Goal: Navigation & Orientation: Understand site structure

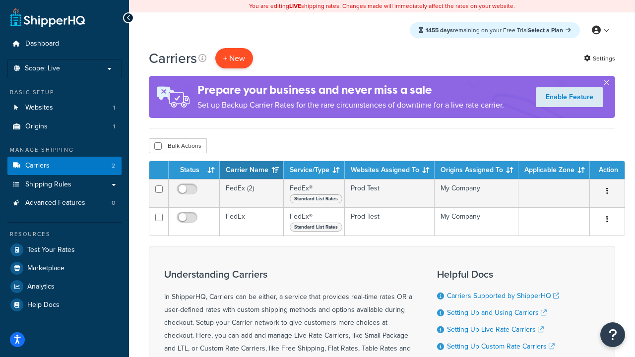
click at [234, 58] on button "+ New" at bounding box center [234, 58] width 38 height 20
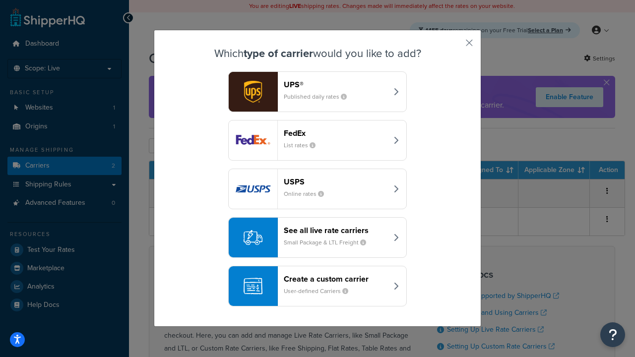
click at [317, 141] on small "List rates" at bounding box center [304, 145] width 40 height 9
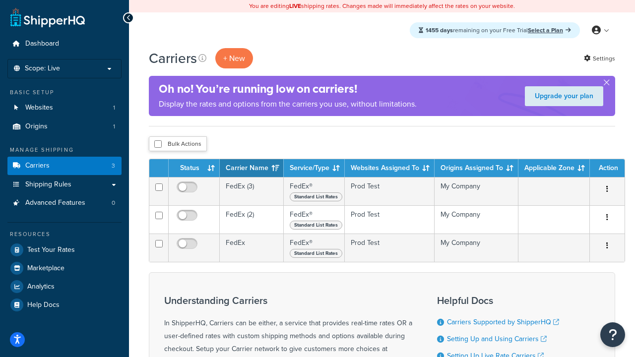
click at [158, 144] on input "checkbox" at bounding box center [157, 143] width 7 height 7
checkbox input "true"
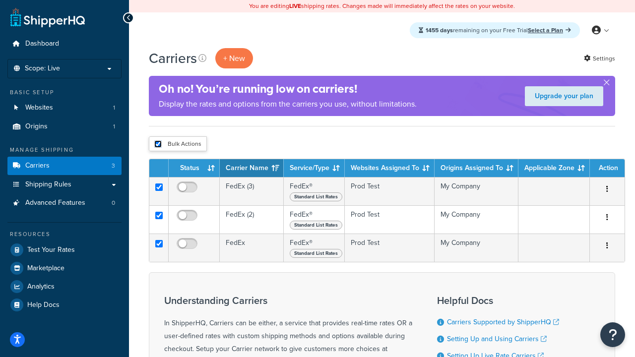
click at [0, 0] on button "Delete" at bounding box center [0, 0] width 0 height 0
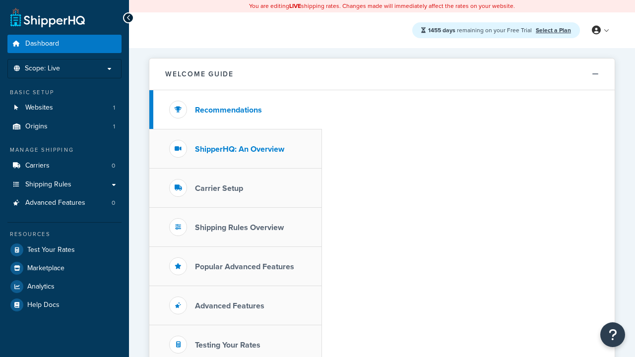
click at [239, 149] on h3 "ShipperHQ: An Overview" at bounding box center [239, 149] width 89 height 9
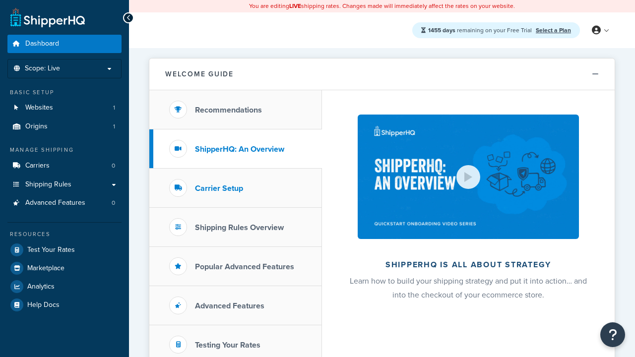
click at [219, 188] on h3 "Carrier Setup" at bounding box center [219, 188] width 48 height 9
click at [239, 227] on h3 "Shipping Rules Overview" at bounding box center [239, 227] width 89 height 9
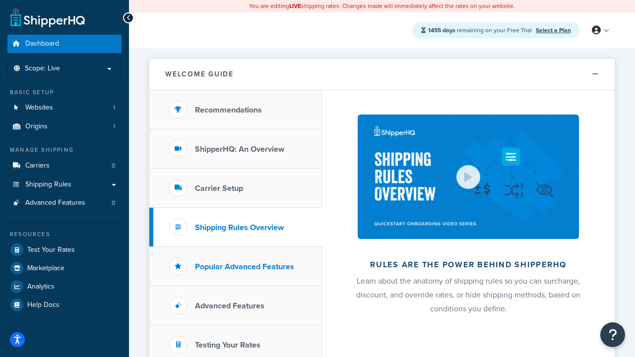
click at [244, 266] on h3 "Popular Advanced Features" at bounding box center [244, 266] width 99 height 9
click at [228, 345] on h3 "Testing Your Rates" at bounding box center [227, 345] width 65 height 9
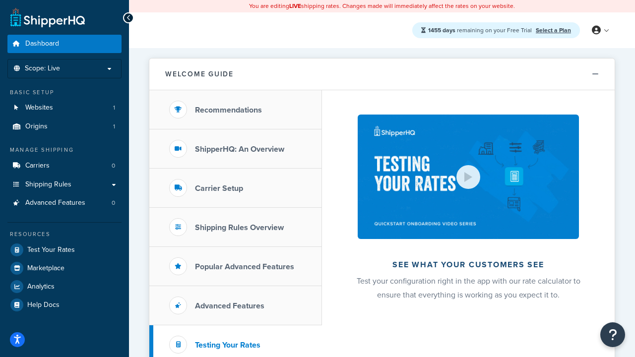
scroll to position [216, 0]
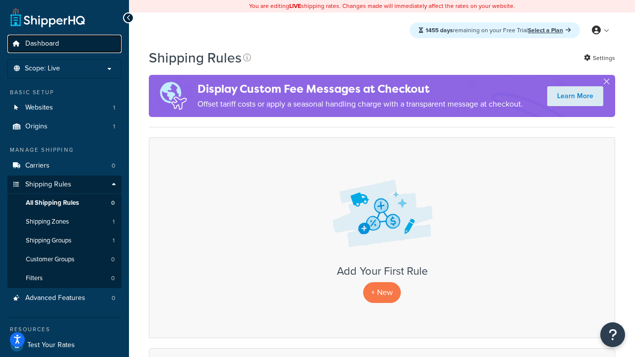
click at [42, 44] on span "Dashboard" at bounding box center [42, 44] width 34 height 8
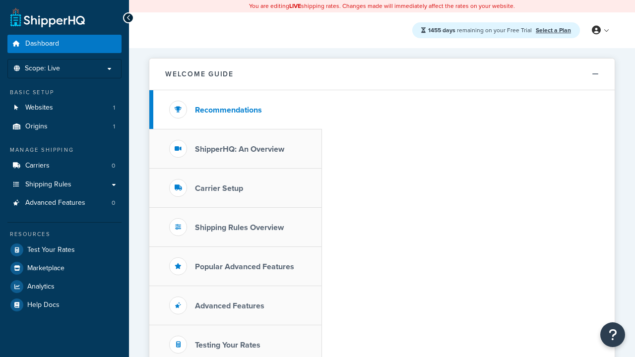
scroll to position [216, 0]
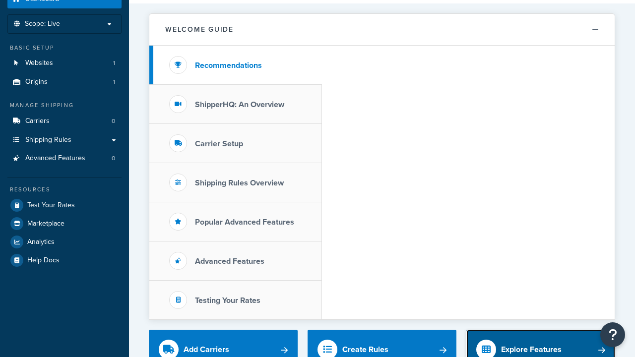
click at [531, 343] on div "Explore Features" at bounding box center [531, 350] width 60 height 14
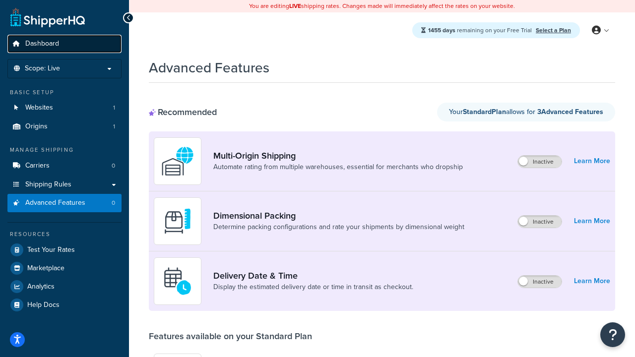
click at [42, 44] on span "Dashboard" at bounding box center [42, 44] width 34 height 8
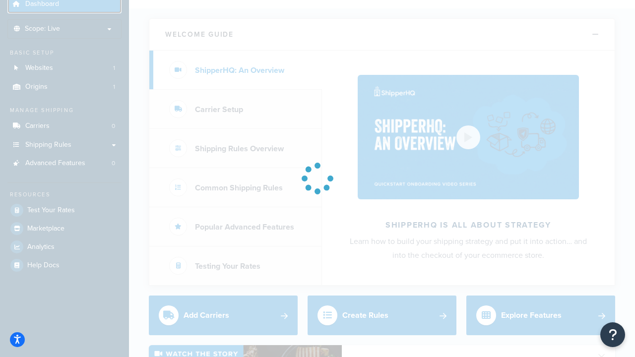
click at [42, 4] on span "Dashboard" at bounding box center [42, 4] width 34 height 8
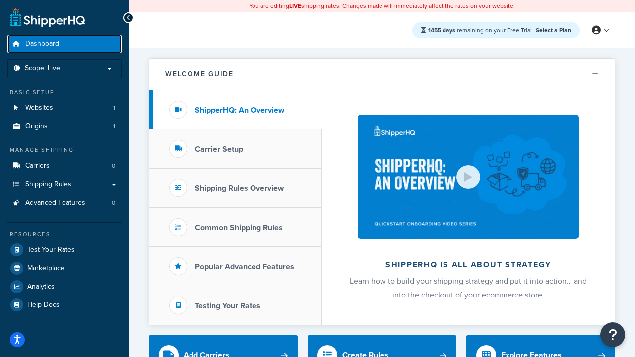
scroll to position [369, 0]
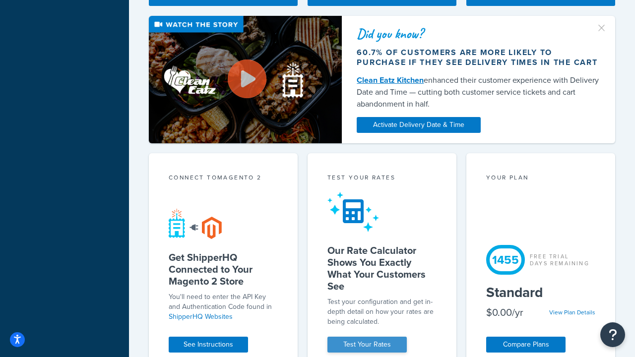
click at [382, 178] on div "Test your rates" at bounding box center [381, 178] width 109 height 11
click at [367, 345] on link "Test Your Rates" at bounding box center [366, 345] width 79 height 16
